Goal: Transaction & Acquisition: Purchase product/service

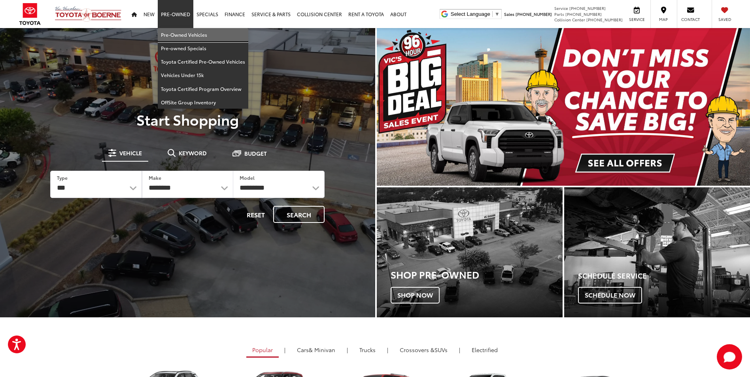
click at [178, 35] on link "Pre-Owned Vehicles" at bounding box center [203, 34] width 91 height 13
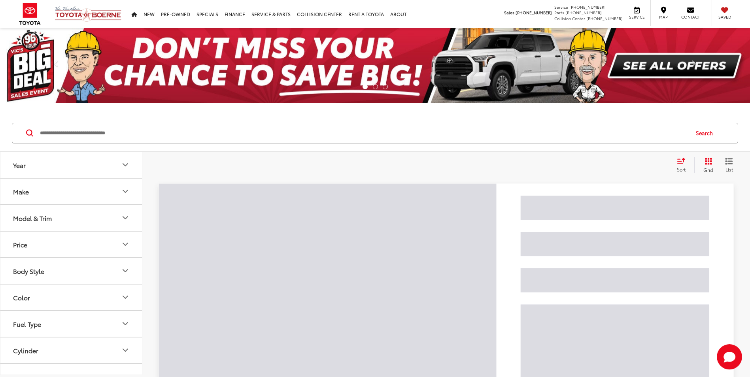
click at [150, 133] on input "Search by Make, Model, or Keyword" at bounding box center [363, 133] width 649 height 19
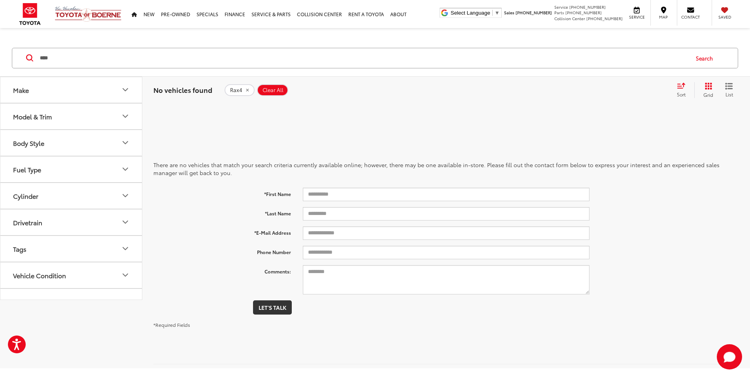
click at [48, 59] on input "****" at bounding box center [363, 58] width 649 height 19
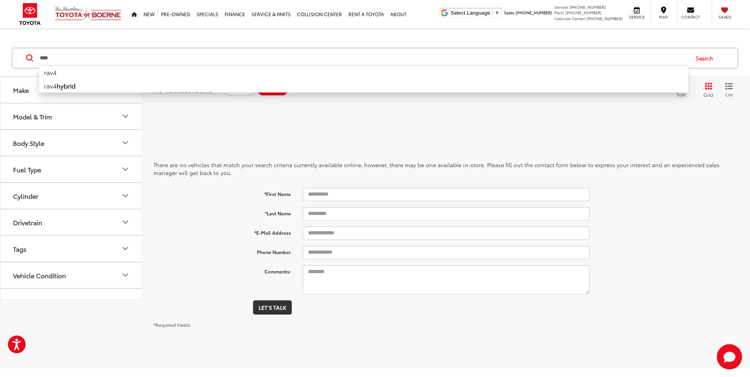
click at [53, 74] on li "rav4" at bounding box center [363, 72] width 649 height 14
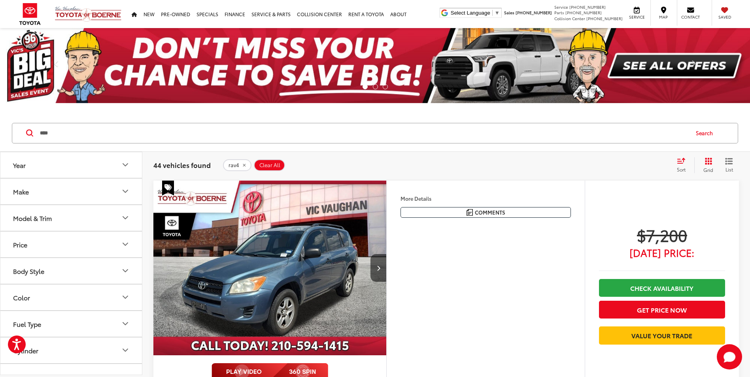
click at [683, 161] on icon "Select sort value" at bounding box center [681, 161] width 9 height 6
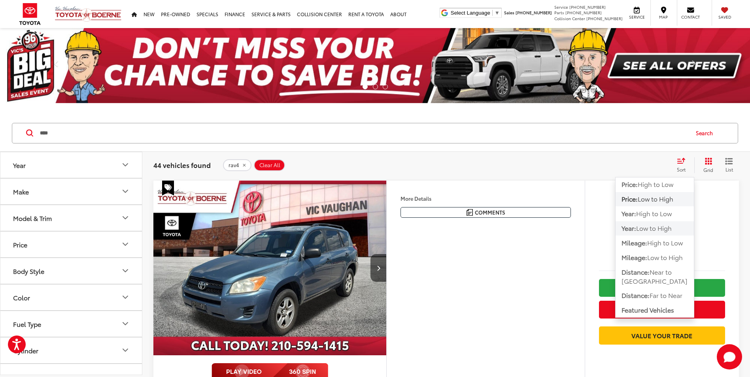
click at [664, 228] on span "Low to High" at bounding box center [654, 227] width 36 height 9
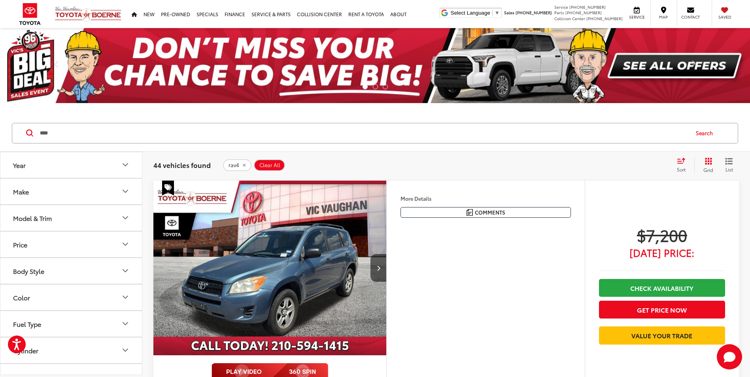
drag, startPoint x: -92, startPoint y: 150, endPoint x: -125, endPoint y: 156, distance: 33.0
click at [0, 156] on html "Accessibility Screen-Reader Guide, Feedback, and Issue Reporting | New window V…" at bounding box center [375, 188] width 750 height 377
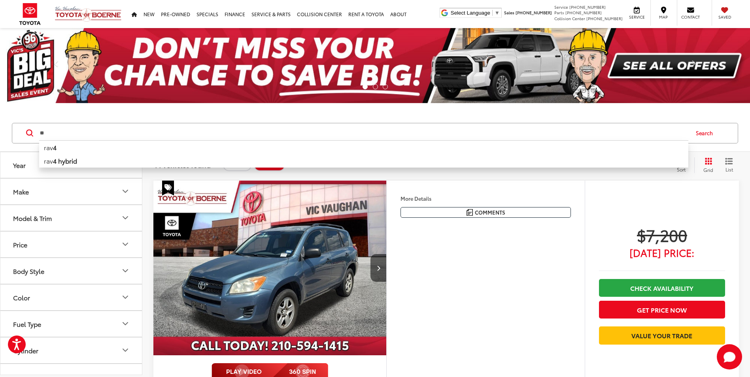
type input "*"
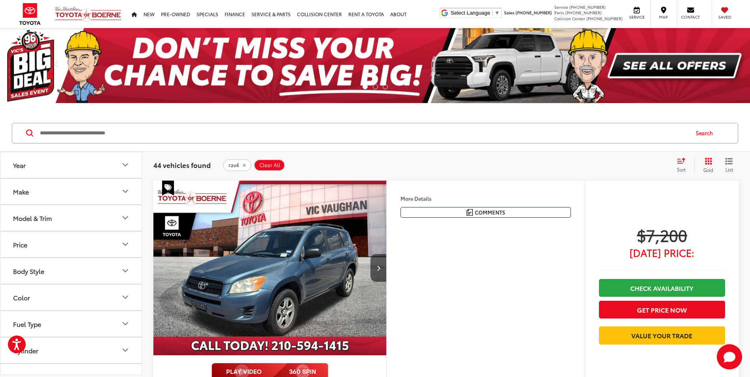
click at [106, 130] on input "Search by Make, Model, or Keyword" at bounding box center [363, 133] width 649 height 19
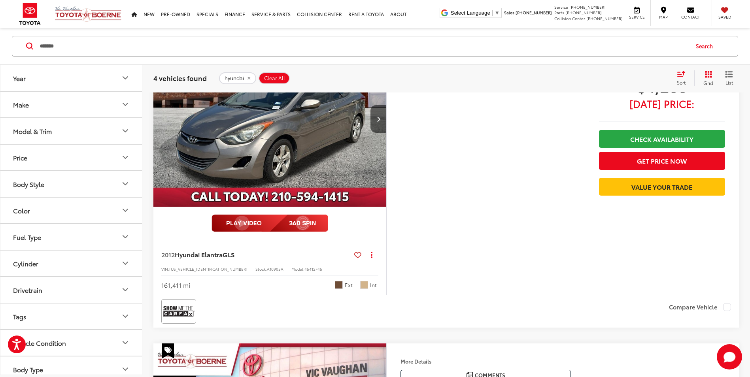
scroll to position [474, 0]
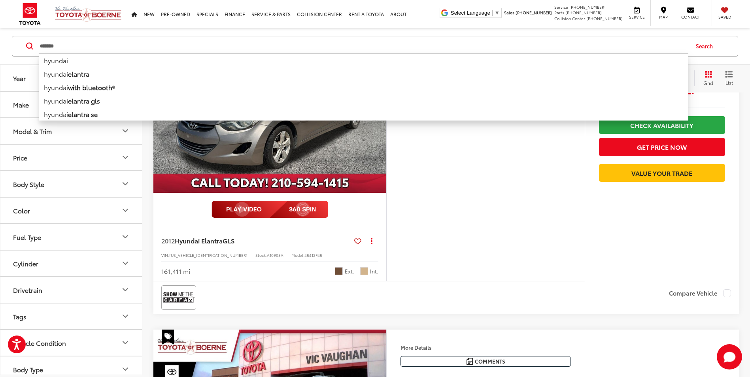
drag, startPoint x: 49, startPoint y: 47, endPoint x: -9, endPoint y: 49, distance: 58.5
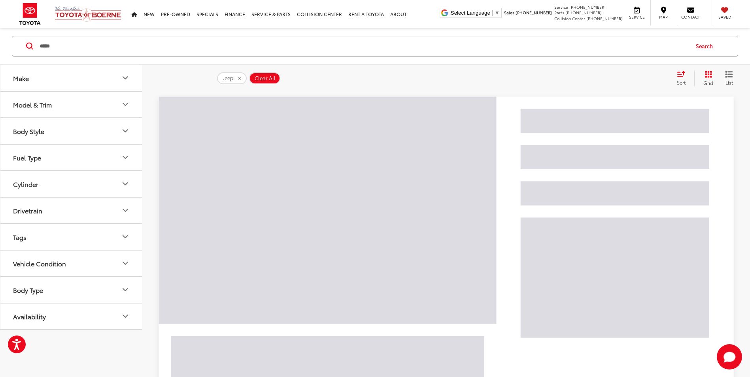
scroll to position [12, 0]
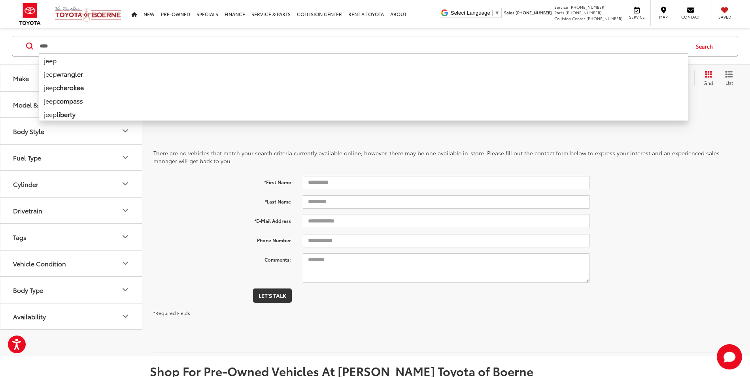
type input "****"
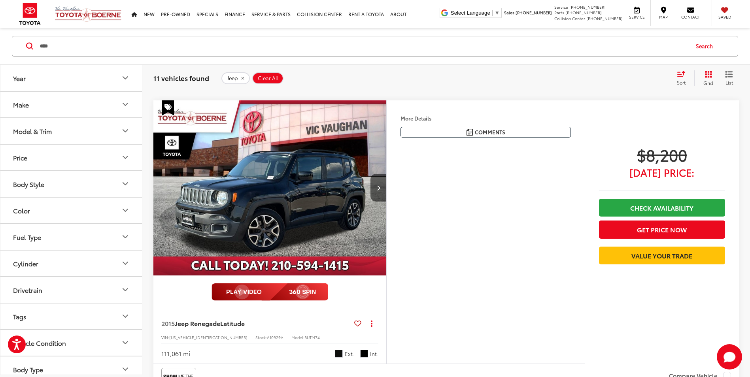
scroll to position [1036, 0]
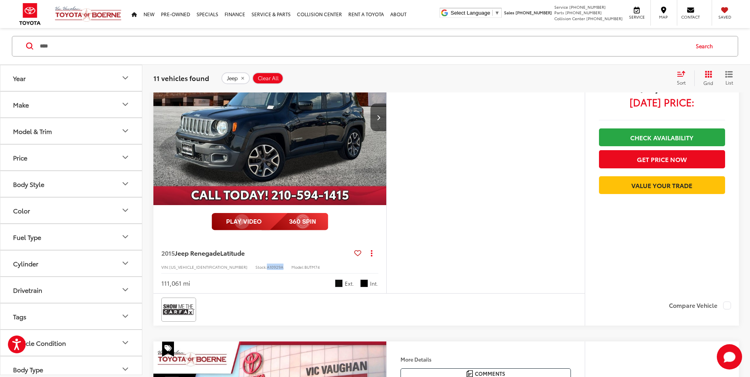
drag, startPoint x: 247, startPoint y: 293, endPoint x: 230, endPoint y: 290, distance: 18.0
click at [230, 290] on div "2015 Jeep Renegade Latitude Copy Link Share Print View Details VIN: ZACCJABT8FP…" at bounding box center [269, 265] width 233 height 55
copy span "A10929A"
click at [200, 257] on span "Jeep Renegade" at bounding box center [197, 252] width 45 height 9
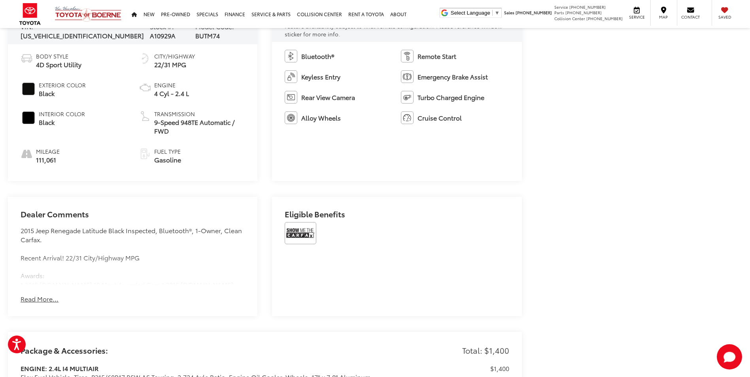
scroll to position [435, 0]
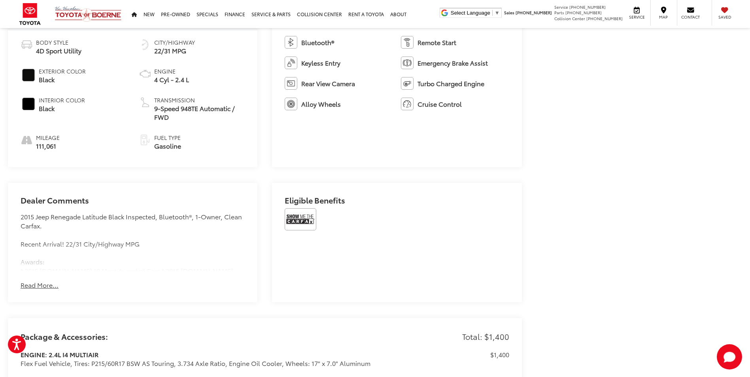
click at [52, 285] on button "Read More..." at bounding box center [40, 285] width 38 height 9
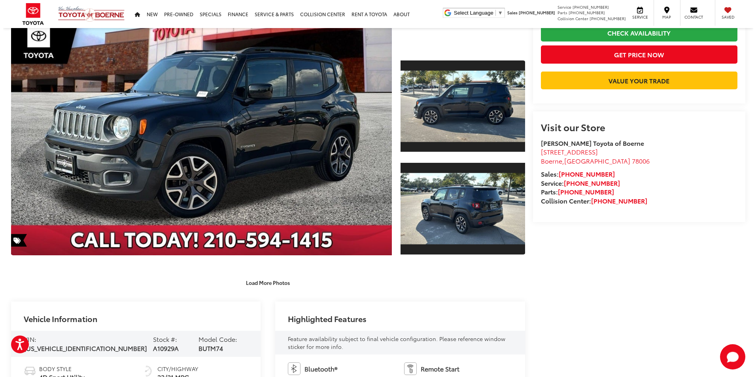
scroll to position [40, 0]
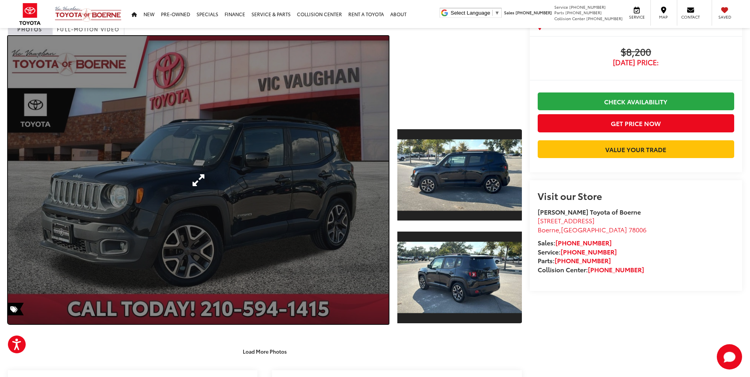
click at [363, 174] on link "Expand Photo 0" at bounding box center [198, 180] width 381 height 288
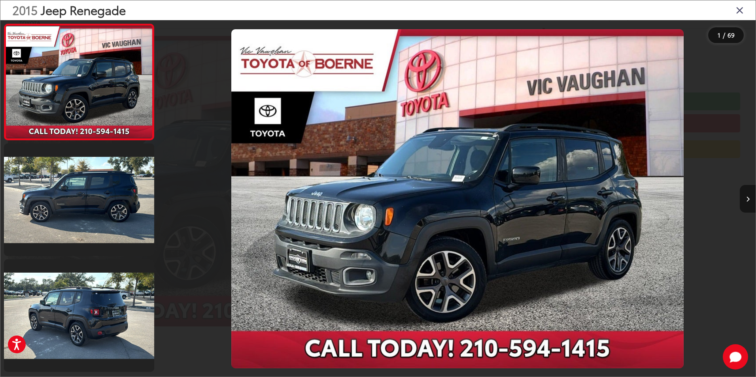
click at [748, 199] on icon "Next image" at bounding box center [748, 199] width 4 height 6
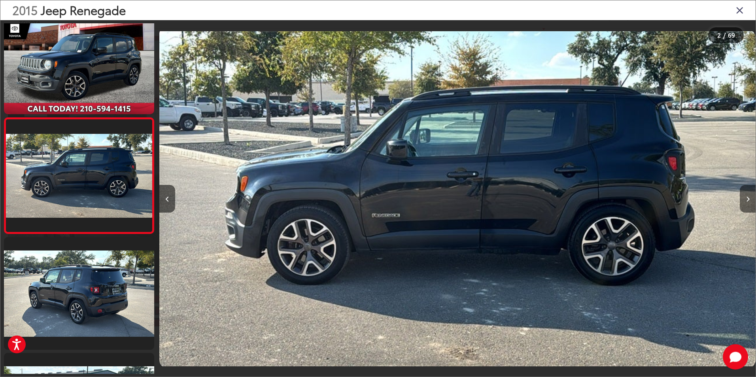
click at [748, 199] on icon "Next image" at bounding box center [748, 199] width 4 height 6
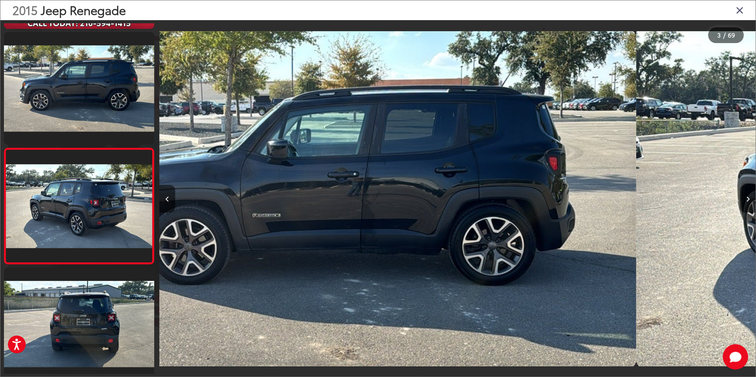
scroll to position [138, 0]
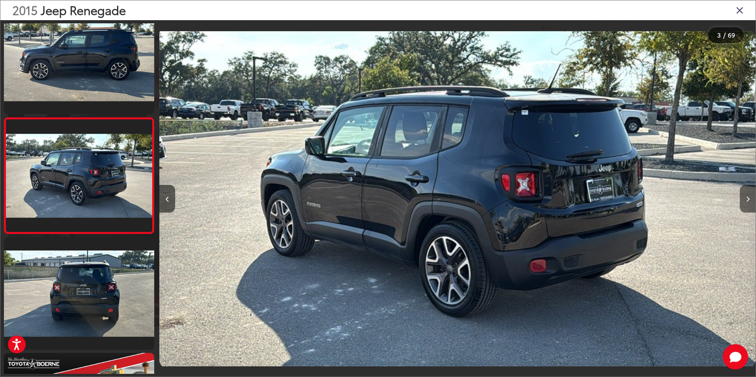
click at [748, 199] on icon "Next image" at bounding box center [748, 199] width 4 height 6
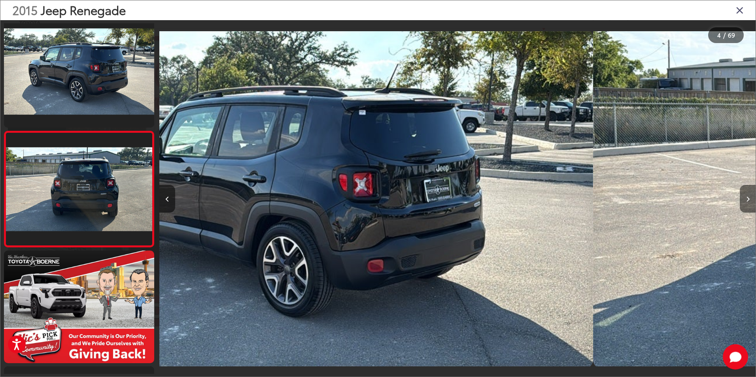
scroll to position [254, 0]
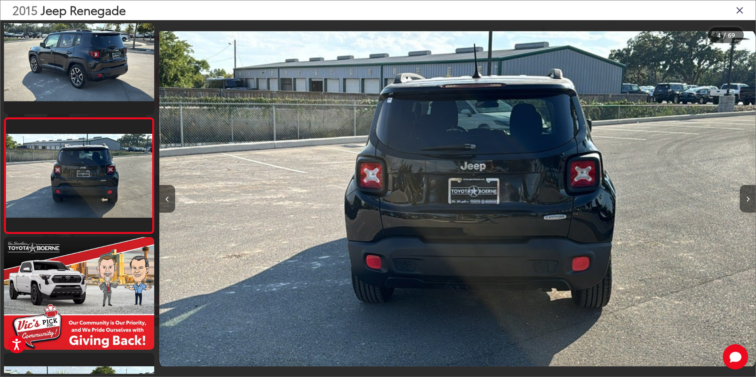
click at [748, 199] on icon "Next image" at bounding box center [748, 199] width 4 height 6
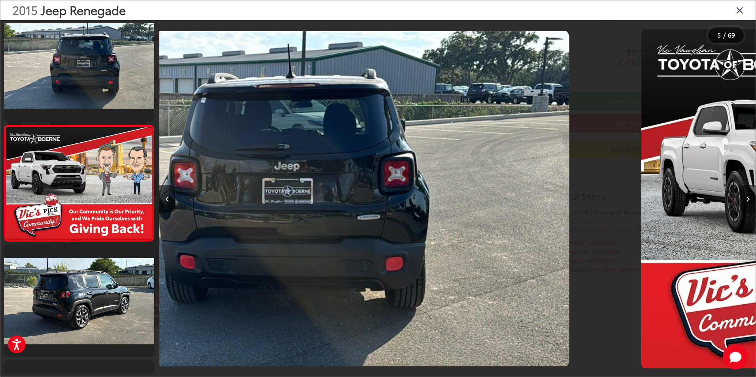
scroll to position [370, 0]
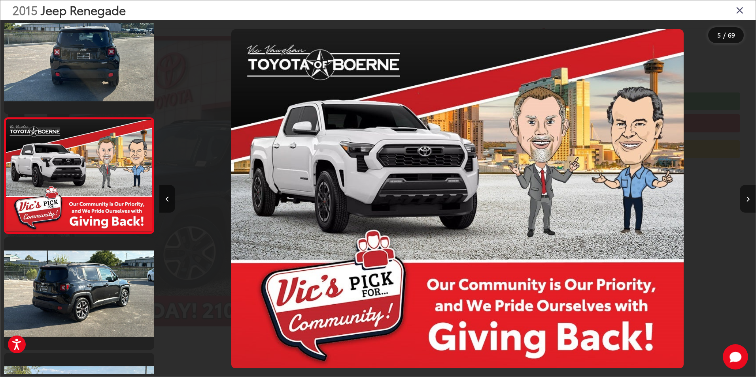
click at [748, 199] on icon "Next image" at bounding box center [748, 199] width 4 height 6
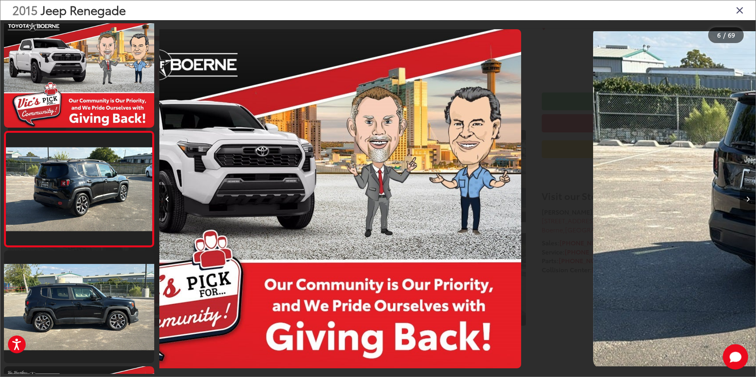
scroll to position [485, 0]
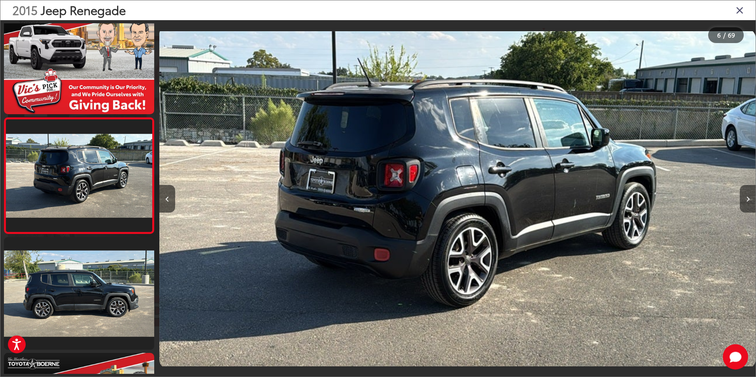
click at [748, 199] on icon "Next image" at bounding box center [748, 199] width 4 height 6
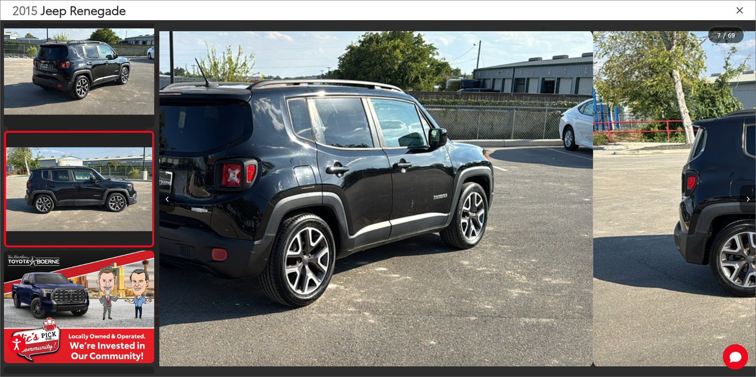
scroll to position [601, 0]
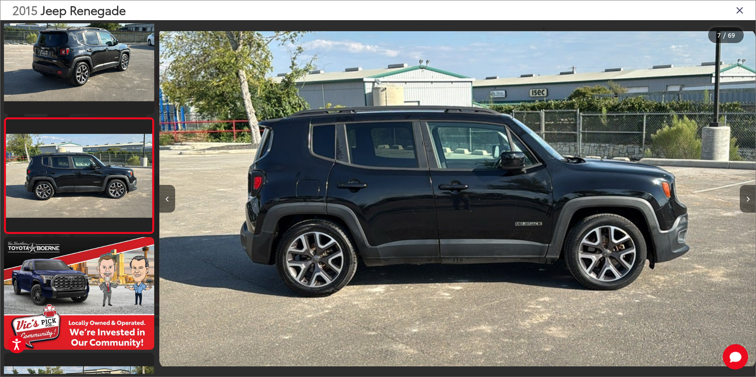
click at [748, 199] on icon "Next image" at bounding box center [748, 199] width 4 height 6
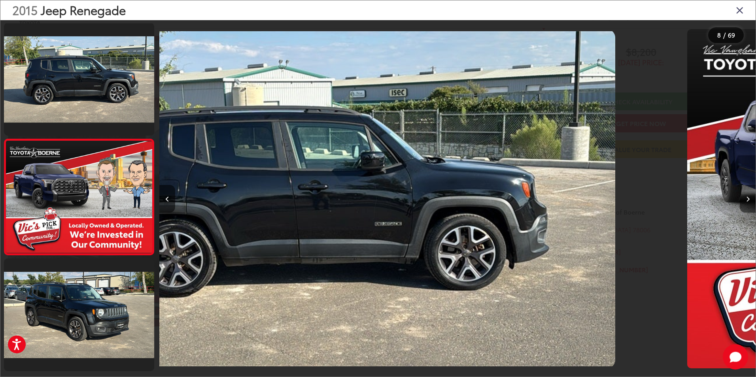
scroll to position [717, 0]
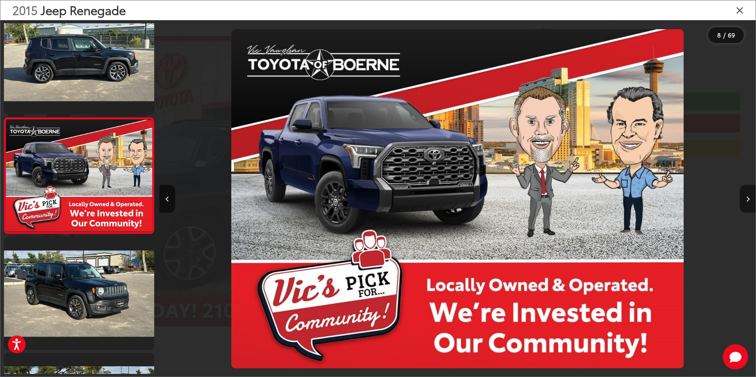
click at [748, 199] on icon "Next image" at bounding box center [748, 199] width 4 height 6
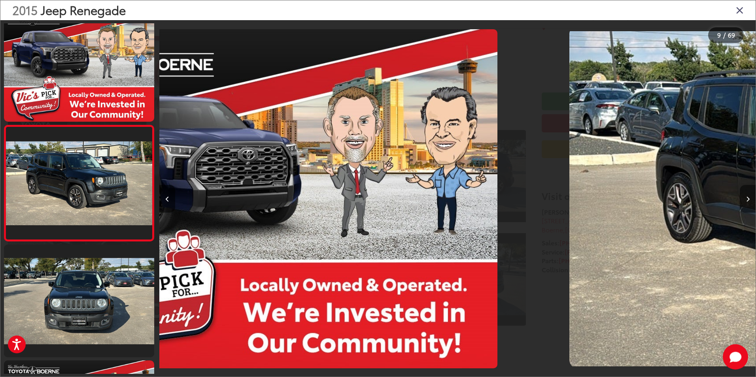
scroll to position [833, 0]
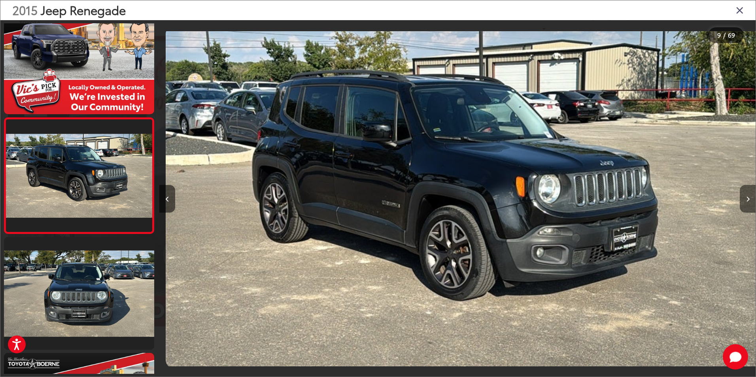
click at [748, 199] on icon "Next image" at bounding box center [748, 199] width 4 height 6
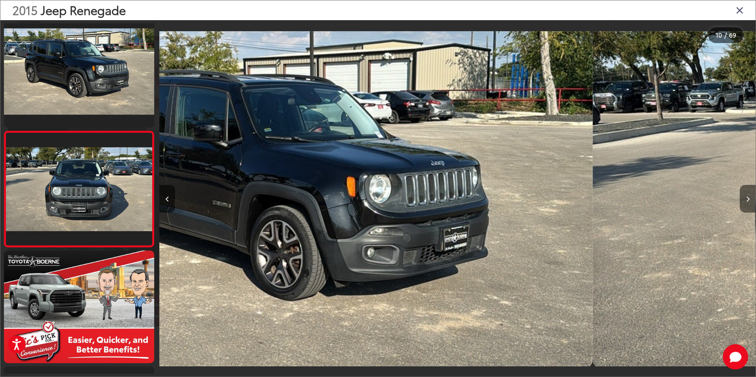
scroll to position [949, 0]
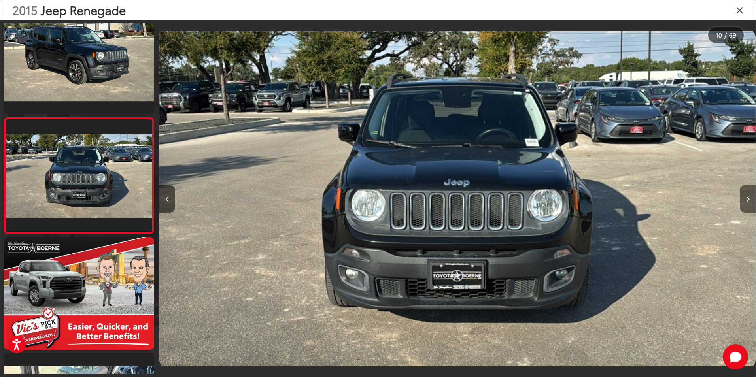
click at [748, 199] on icon "Next image" at bounding box center [748, 199] width 4 height 6
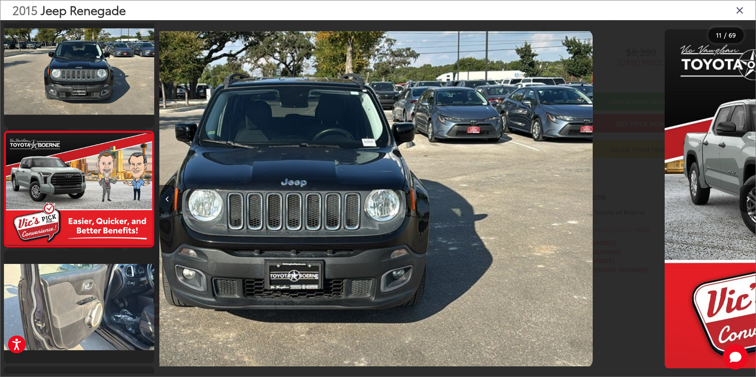
scroll to position [1065, 0]
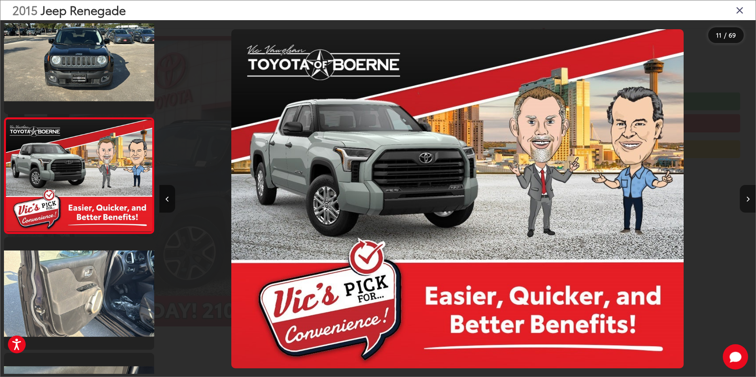
click at [748, 199] on icon "Next image" at bounding box center [748, 199] width 4 height 6
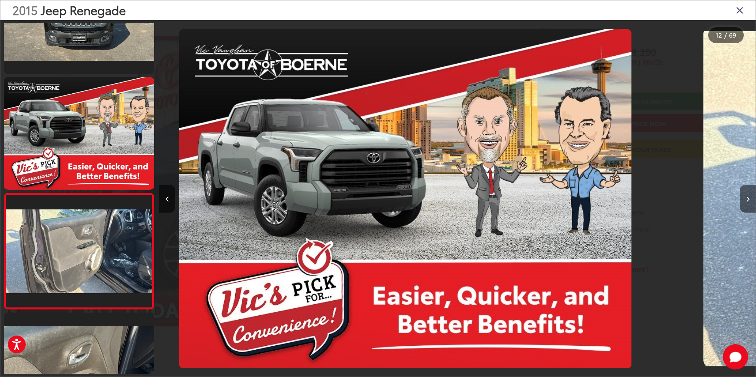
scroll to position [0, 0]
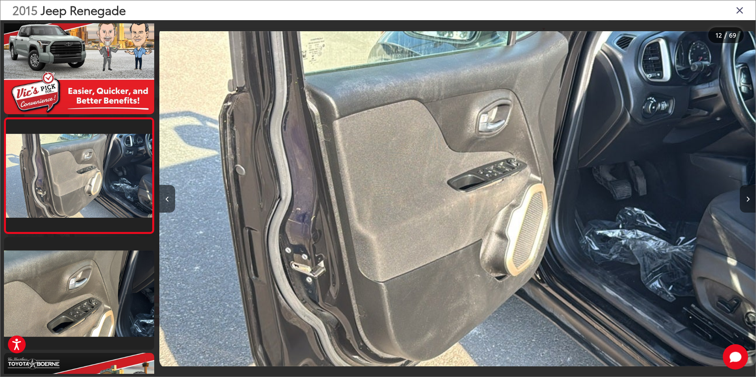
click at [748, 199] on icon "Next image" at bounding box center [748, 199] width 4 height 6
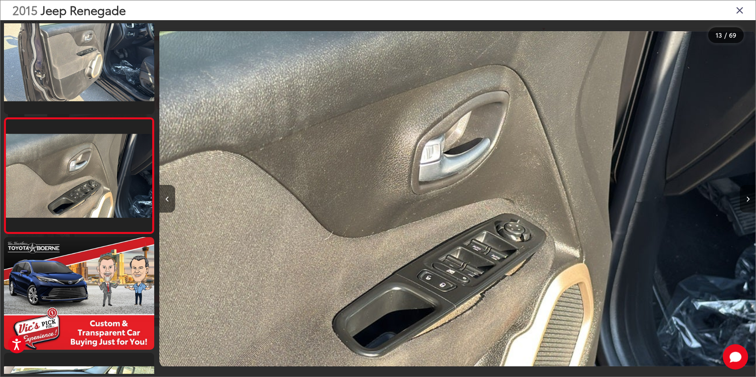
click at [748, 199] on icon "Next image" at bounding box center [748, 199] width 4 height 6
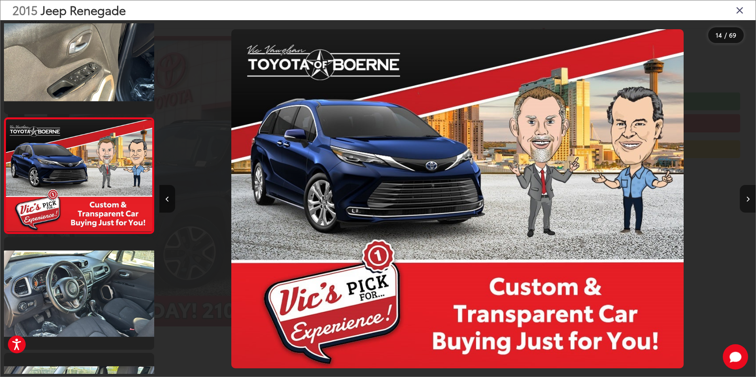
click at [742, 194] on button "Next image" at bounding box center [748, 199] width 16 height 28
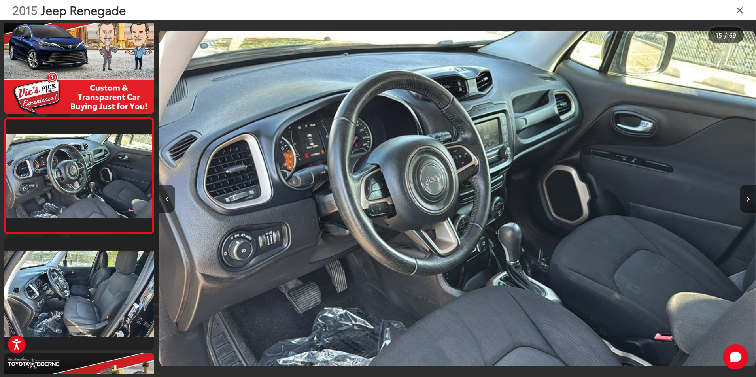
click at [747, 199] on icon "Next image" at bounding box center [748, 199] width 4 height 6
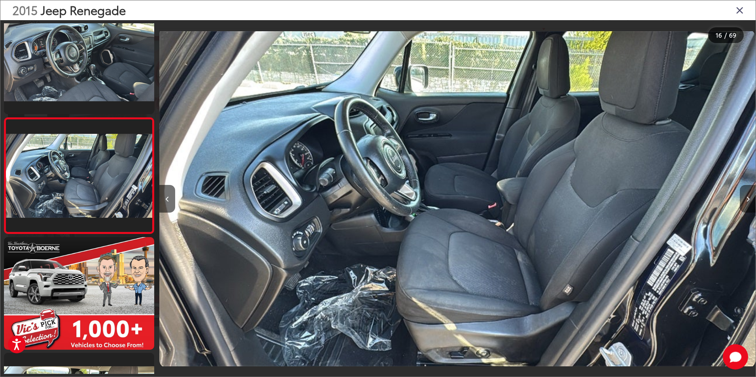
click at [747, 199] on icon "Next image" at bounding box center [748, 199] width 4 height 6
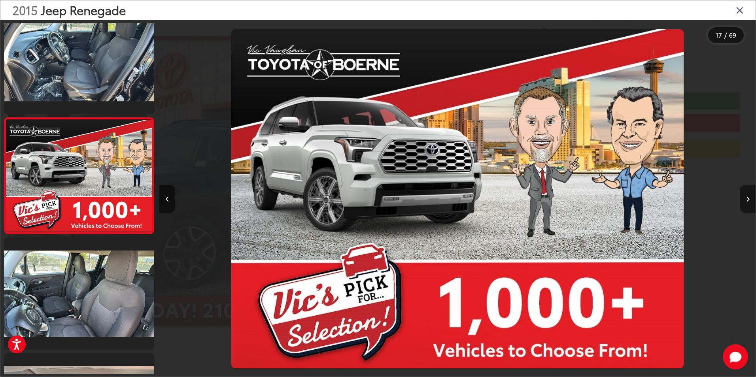
click at [747, 199] on icon "Next image" at bounding box center [748, 199] width 4 height 6
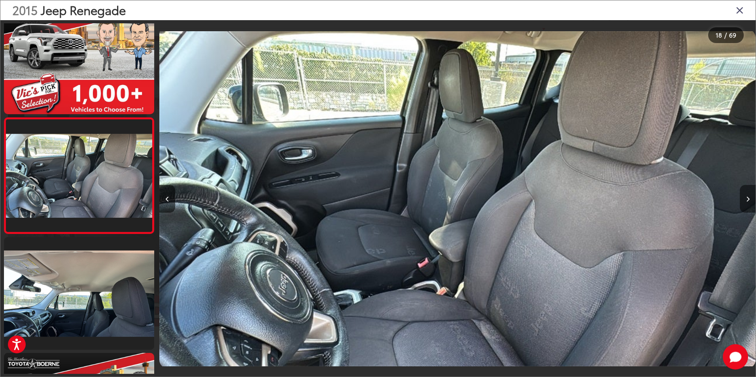
click at [747, 199] on icon "Next image" at bounding box center [748, 199] width 4 height 6
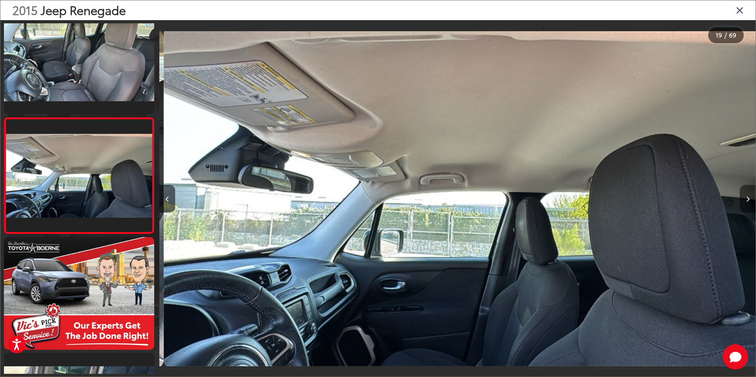
click at [747, 199] on icon "Next image" at bounding box center [748, 199] width 4 height 6
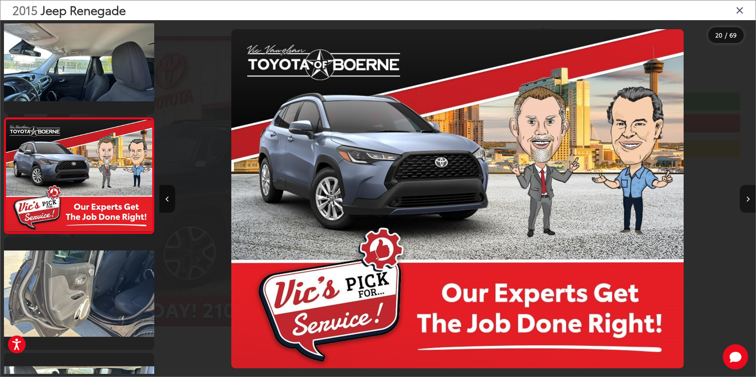
click at [747, 199] on icon "Next image" at bounding box center [748, 199] width 4 height 6
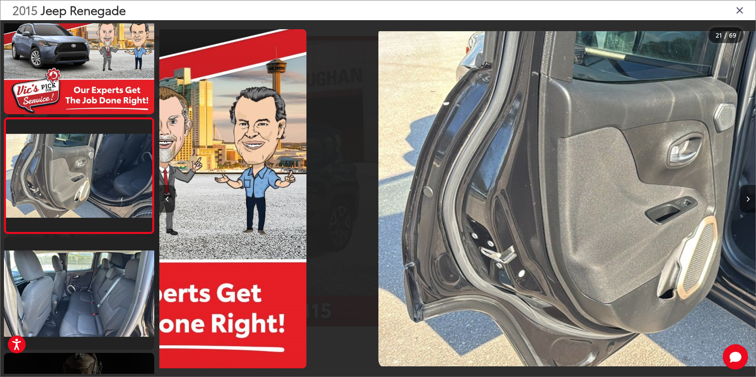
click at [747, 199] on icon "Next image" at bounding box center [748, 199] width 4 height 6
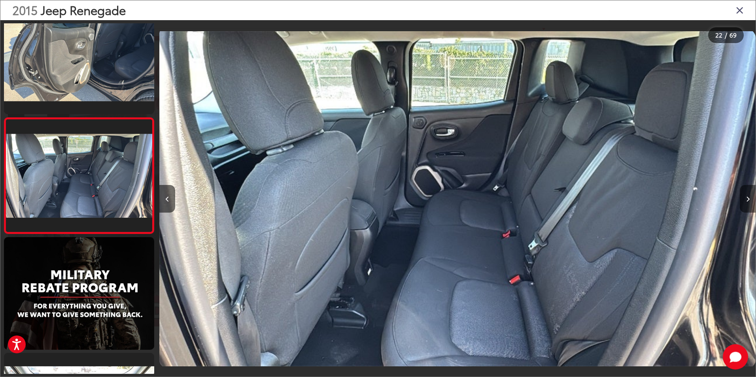
click at [747, 199] on icon "Next image" at bounding box center [748, 199] width 4 height 6
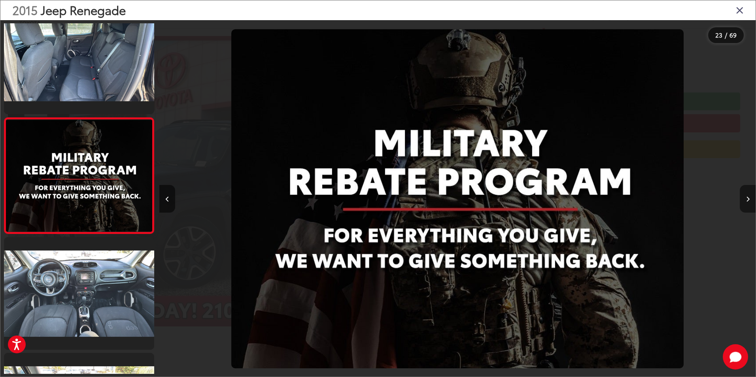
click at [747, 199] on icon "Next image" at bounding box center [748, 199] width 4 height 6
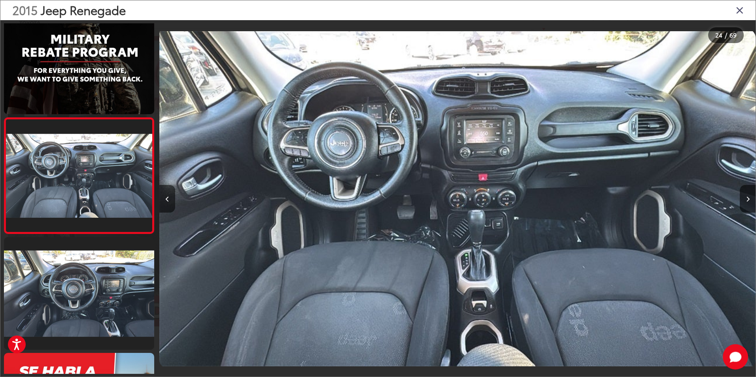
click at [740, 13] on icon "Close gallery" at bounding box center [740, 10] width 8 height 10
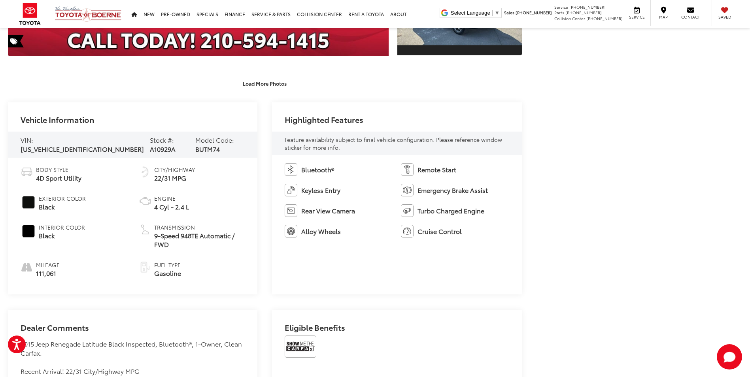
scroll to position [395, 0]
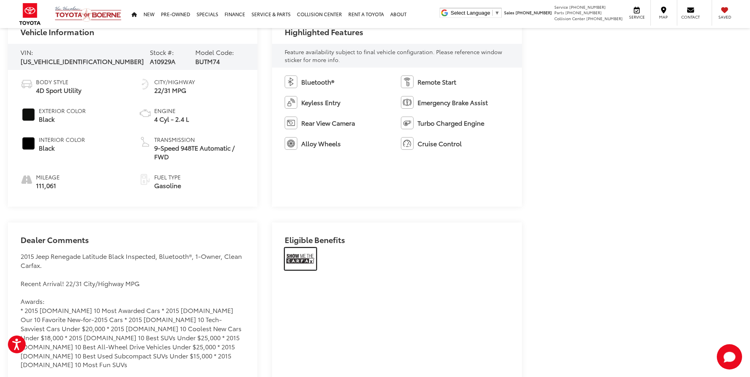
click at [293, 252] on img at bounding box center [301, 259] width 32 height 22
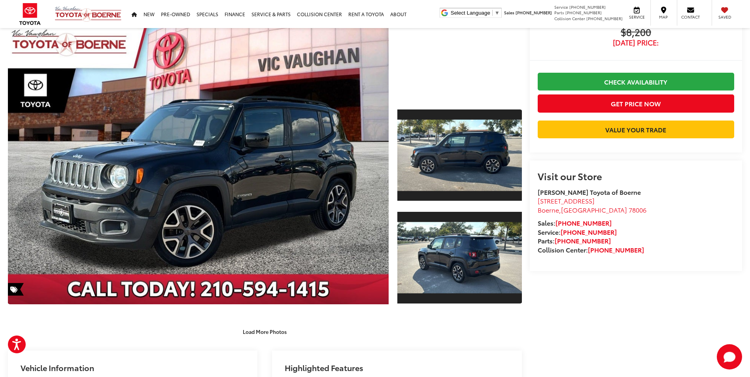
scroll to position [0, 0]
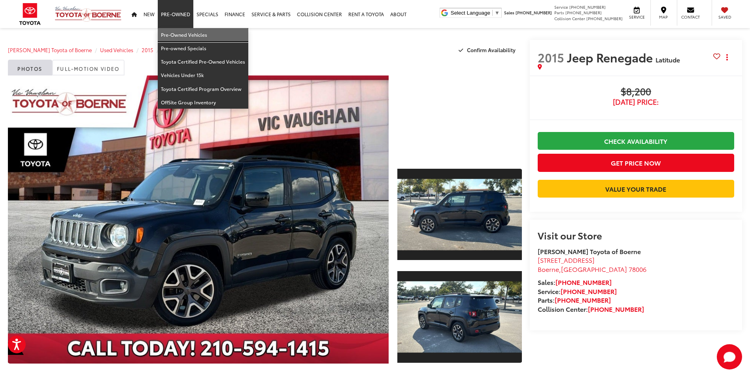
click at [179, 32] on link "Pre-Owned Vehicles" at bounding box center [203, 34] width 91 height 13
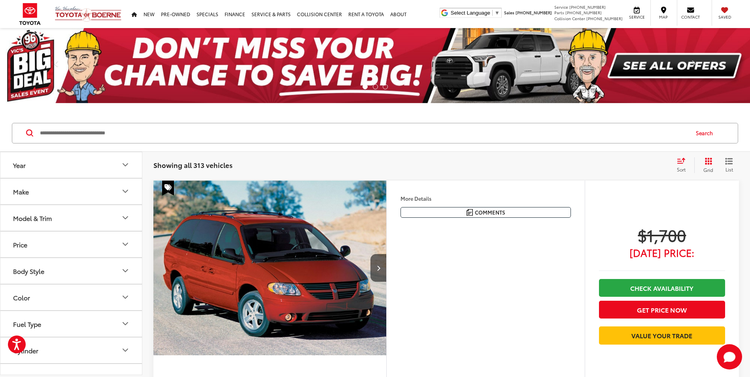
click at [238, 127] on input "Search by Make, Model, or Keyword" at bounding box center [363, 133] width 649 height 19
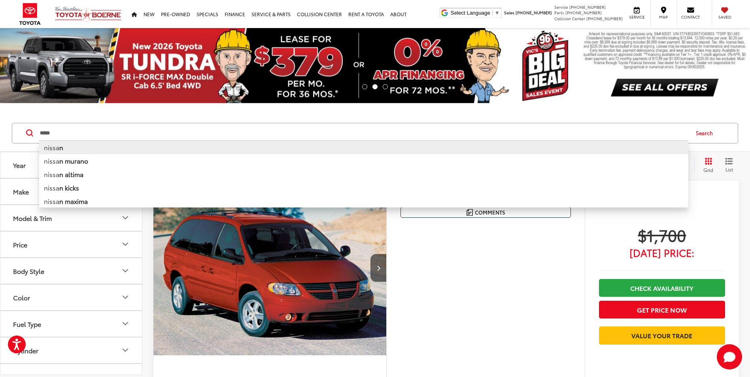
click at [126, 143] on li "nissa n" at bounding box center [363, 147] width 649 height 14
type input "******"
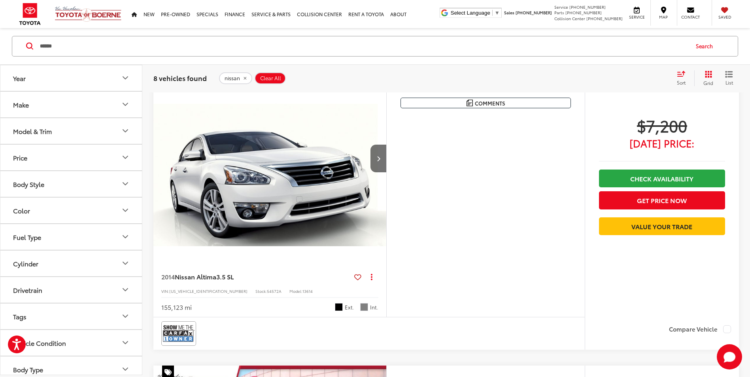
scroll to position [1028, 0]
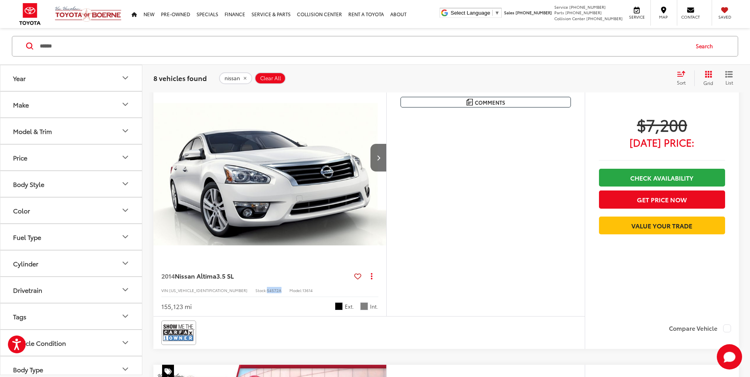
drag, startPoint x: 244, startPoint y: 290, endPoint x: 230, endPoint y: 290, distance: 14.2
click at [230, 290] on div "VIN: [US_VEHICLE_IDENTIFICATION_NUMBER] Stock: 54572A Model: 13614" at bounding box center [269, 290] width 217 height 6
